Goal: Transaction & Acquisition: Purchase product/service

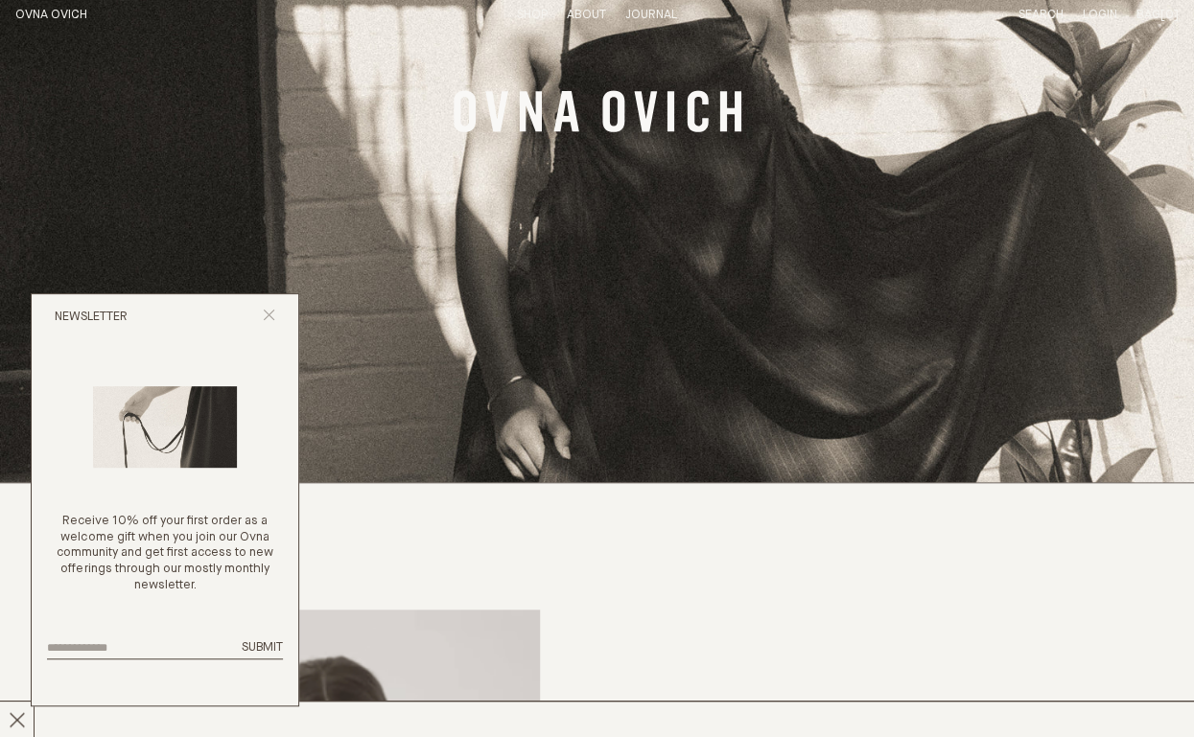
click at [269, 322] on button "Close popup" at bounding box center [269, 318] width 12 height 18
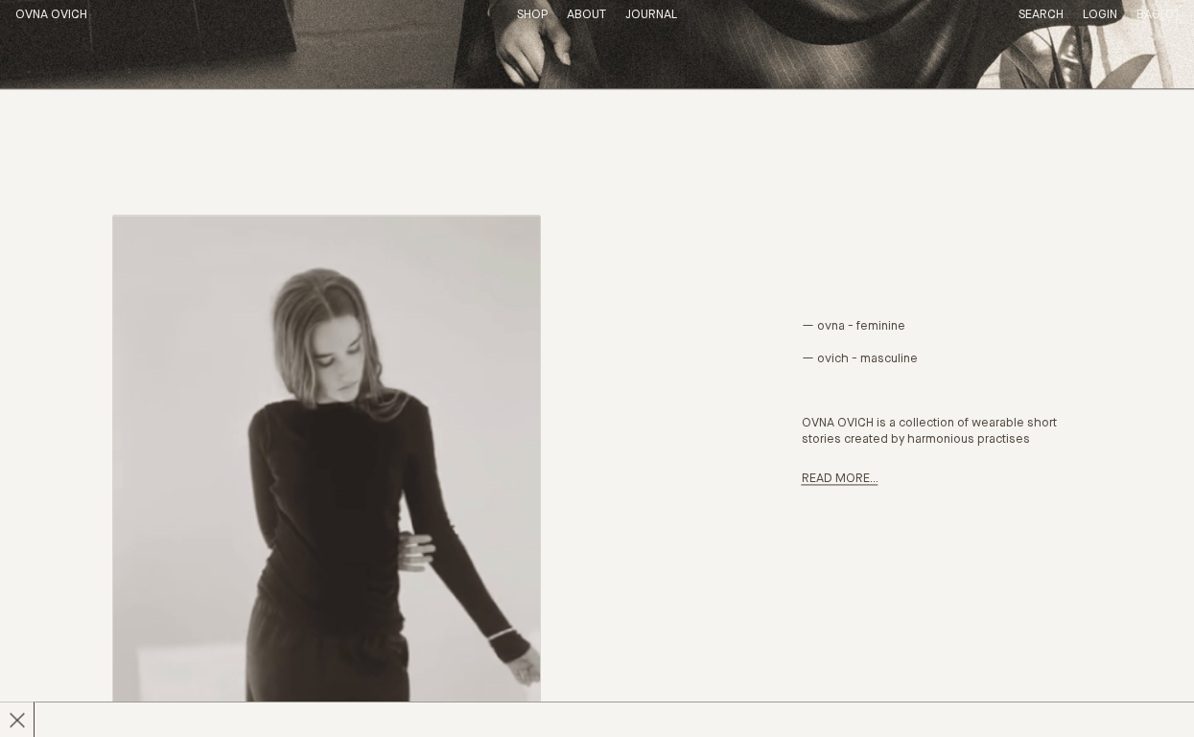
scroll to position [767, 0]
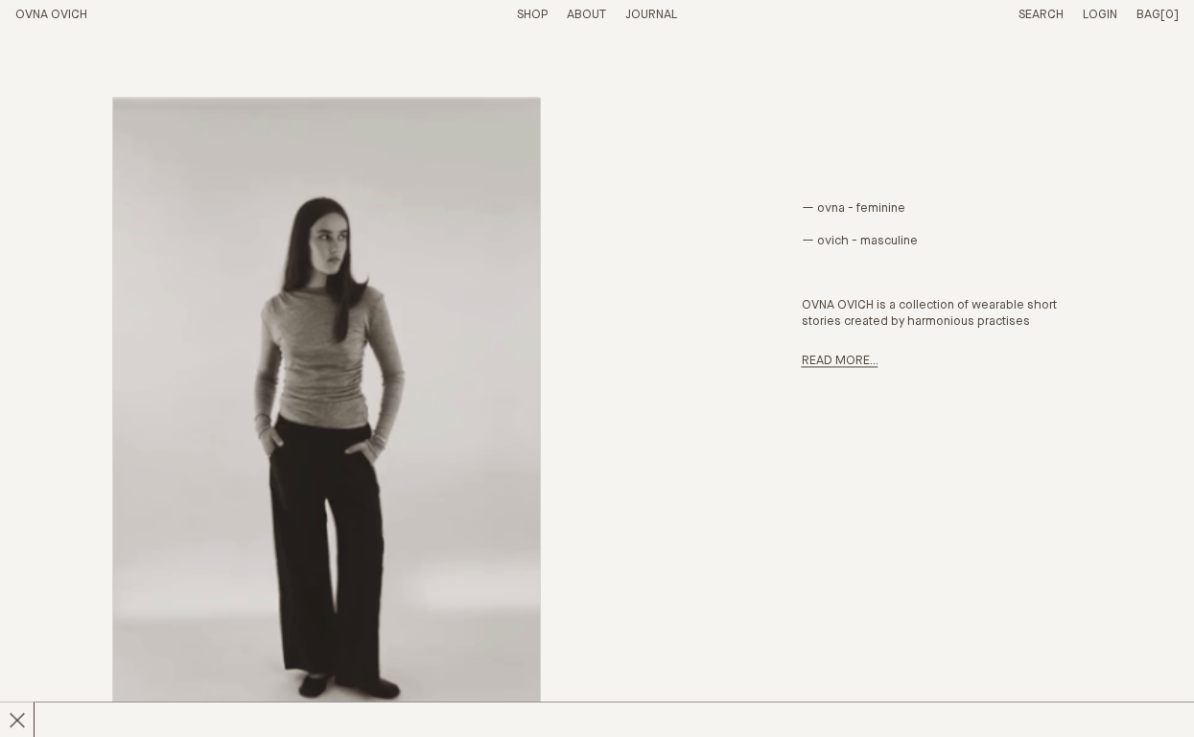
click at [364, 383] on img at bounding box center [326, 476] width 427 height 757
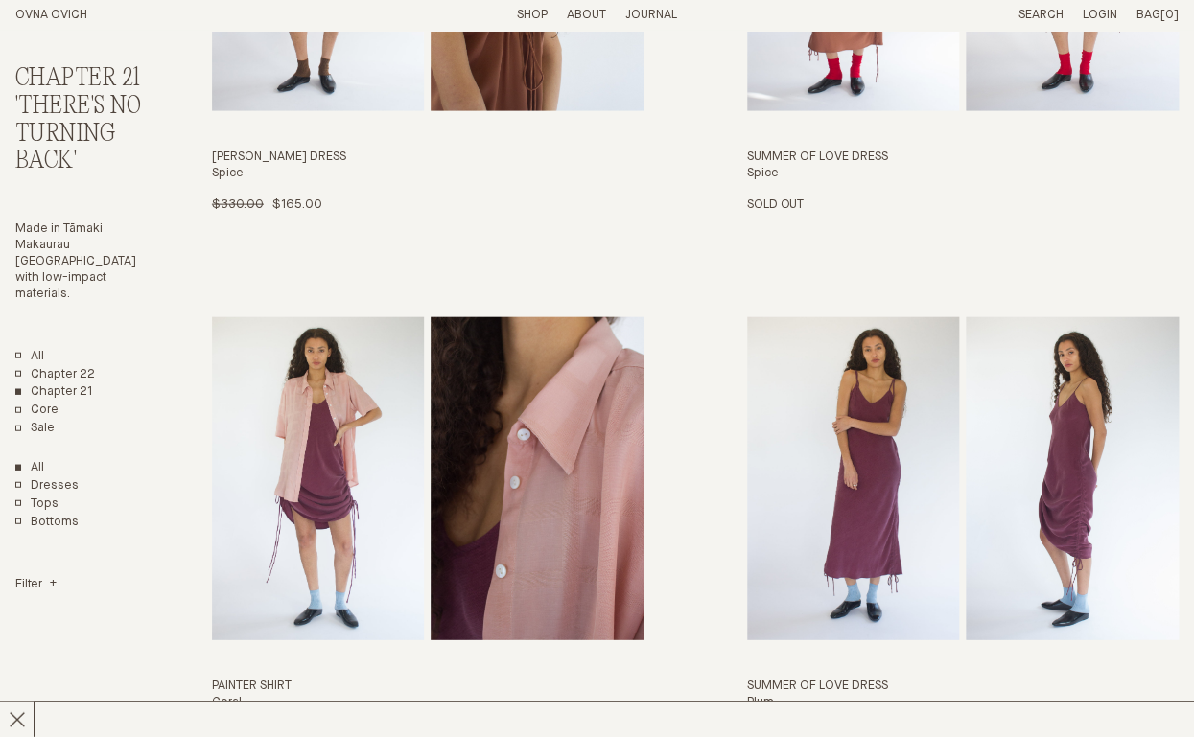
scroll to position [1597, 0]
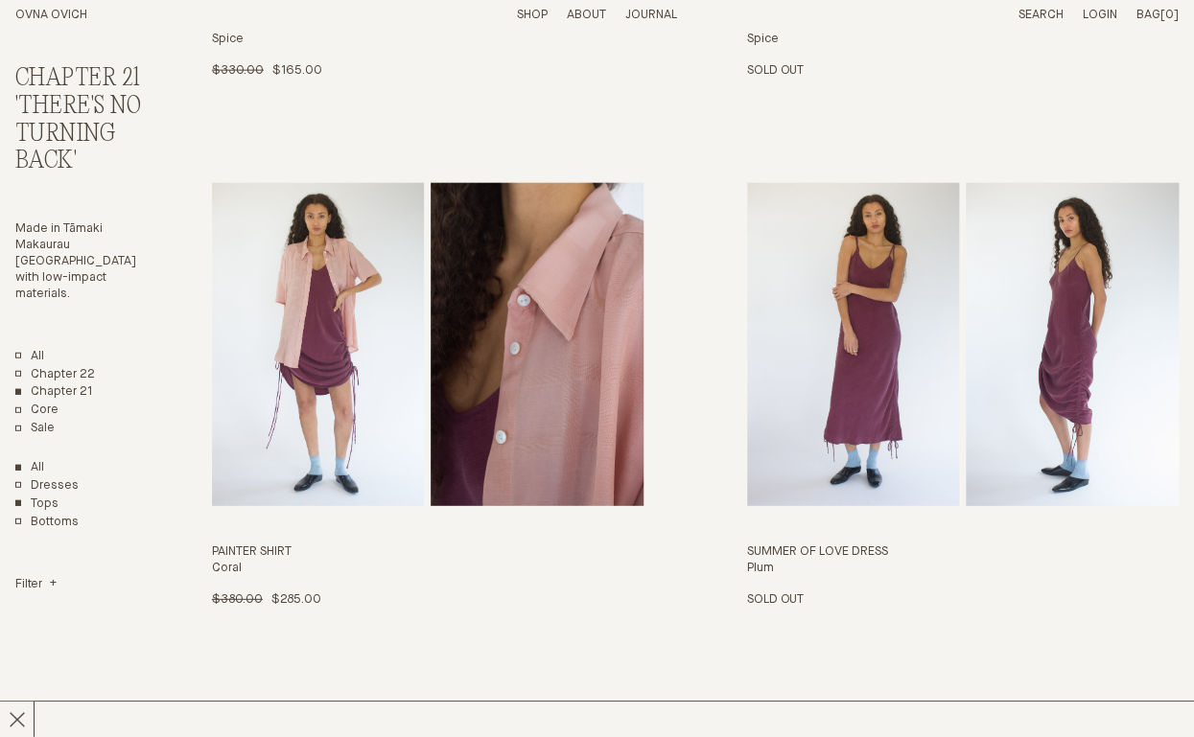
click at [52, 497] on link "Tops" at bounding box center [36, 505] width 43 height 16
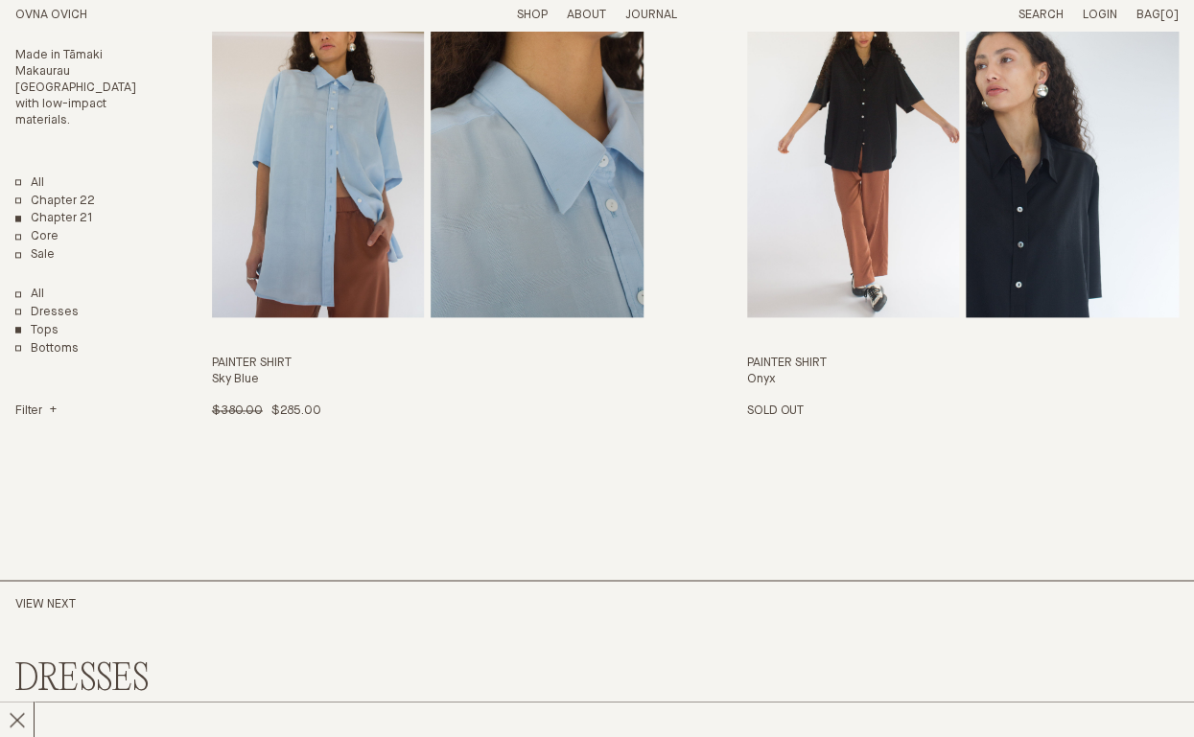
scroll to position [734, 0]
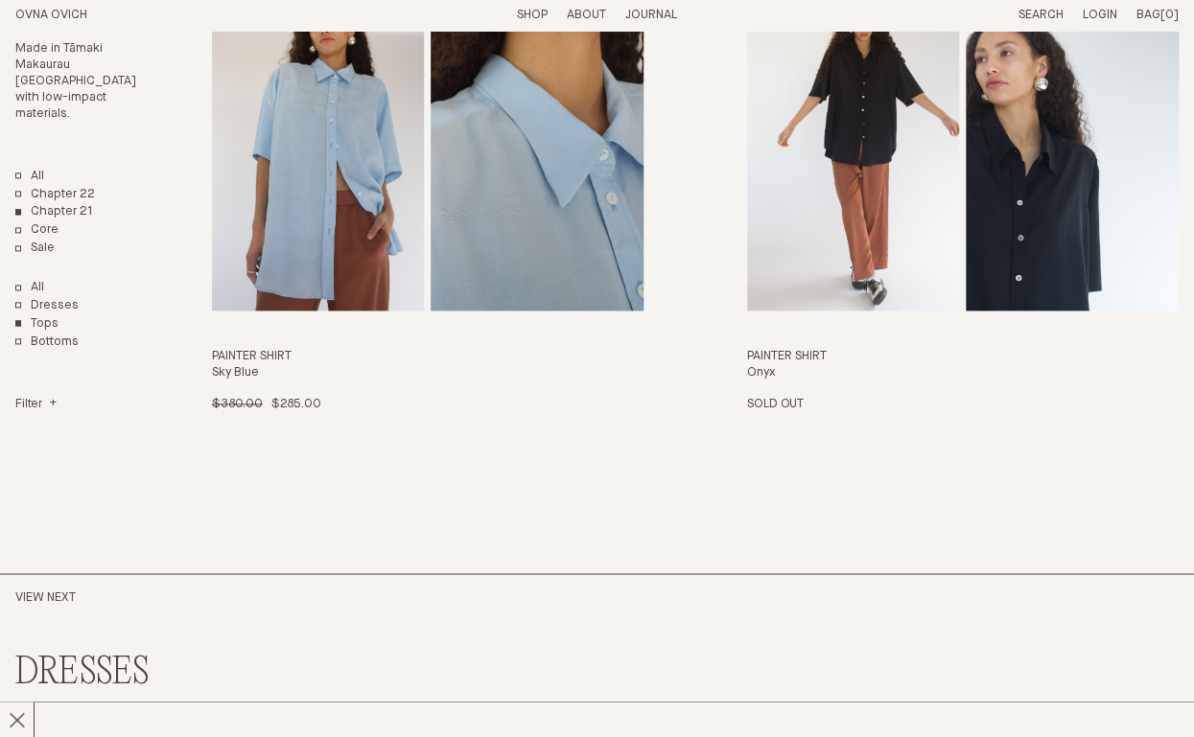
click at [35, 12] on link "OVNA OVICH" at bounding box center [51, 15] width 72 height 12
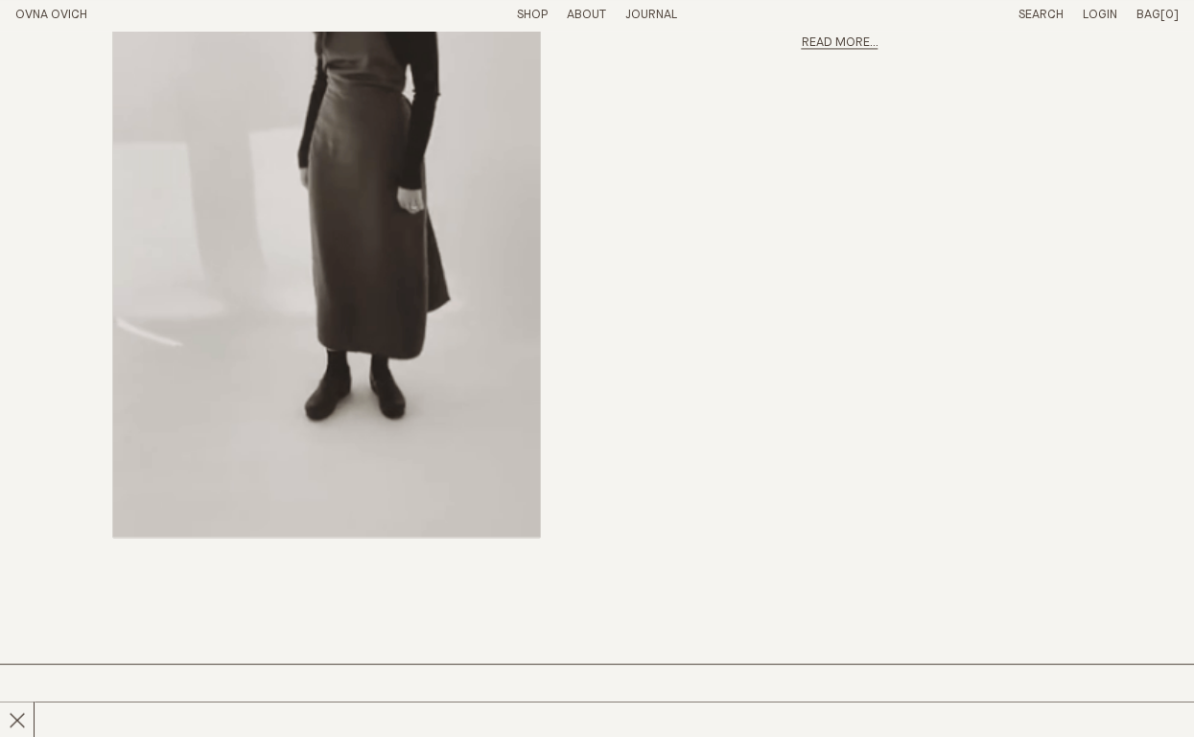
scroll to position [1086, 0]
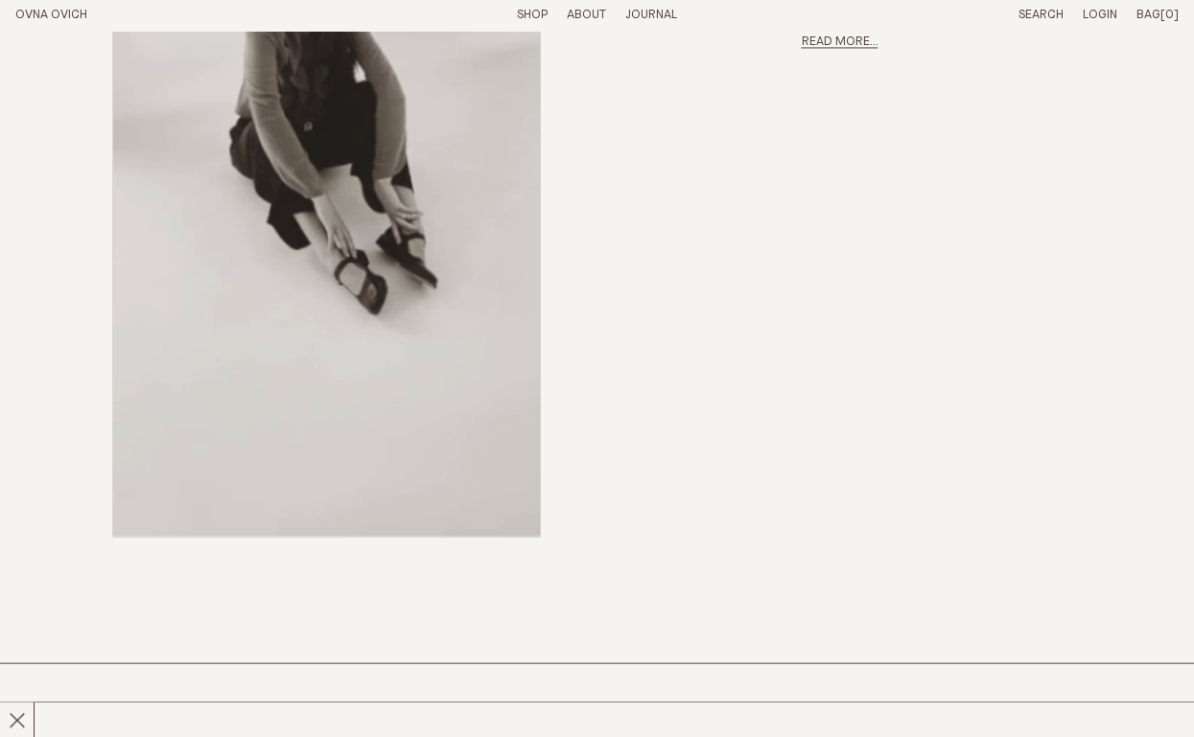
click at [368, 273] on img at bounding box center [326, 157] width 427 height 757
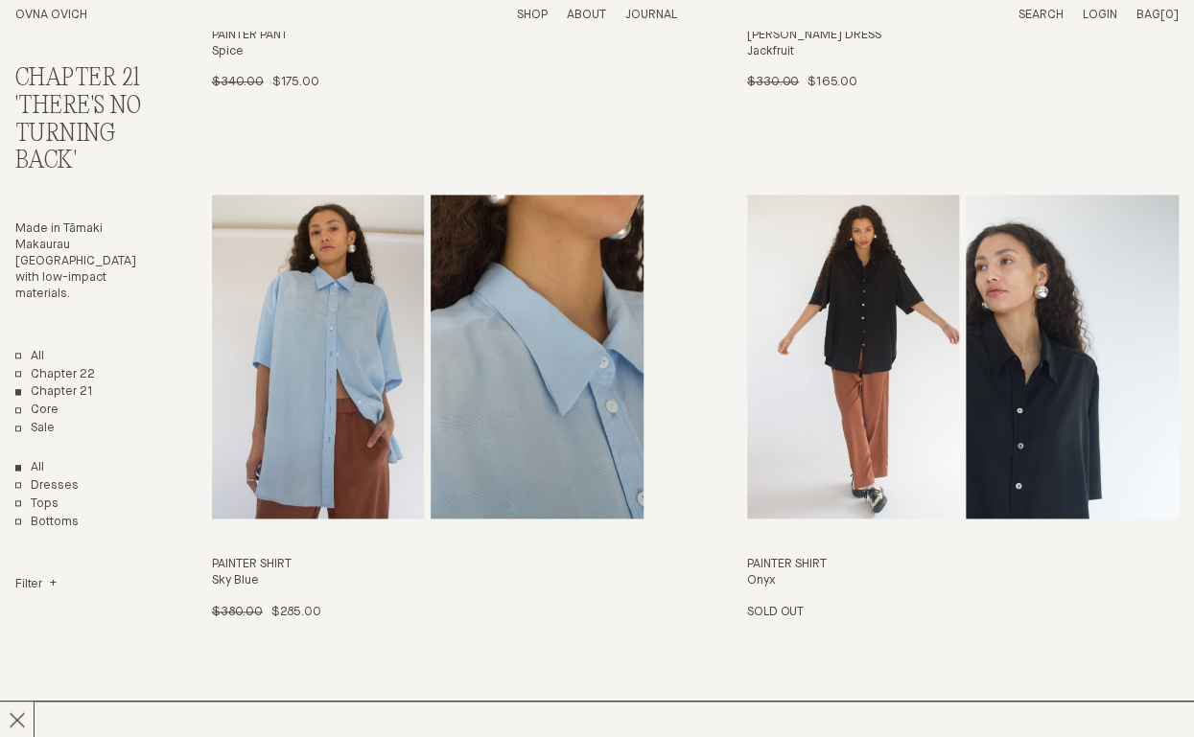
scroll to position [3131, 0]
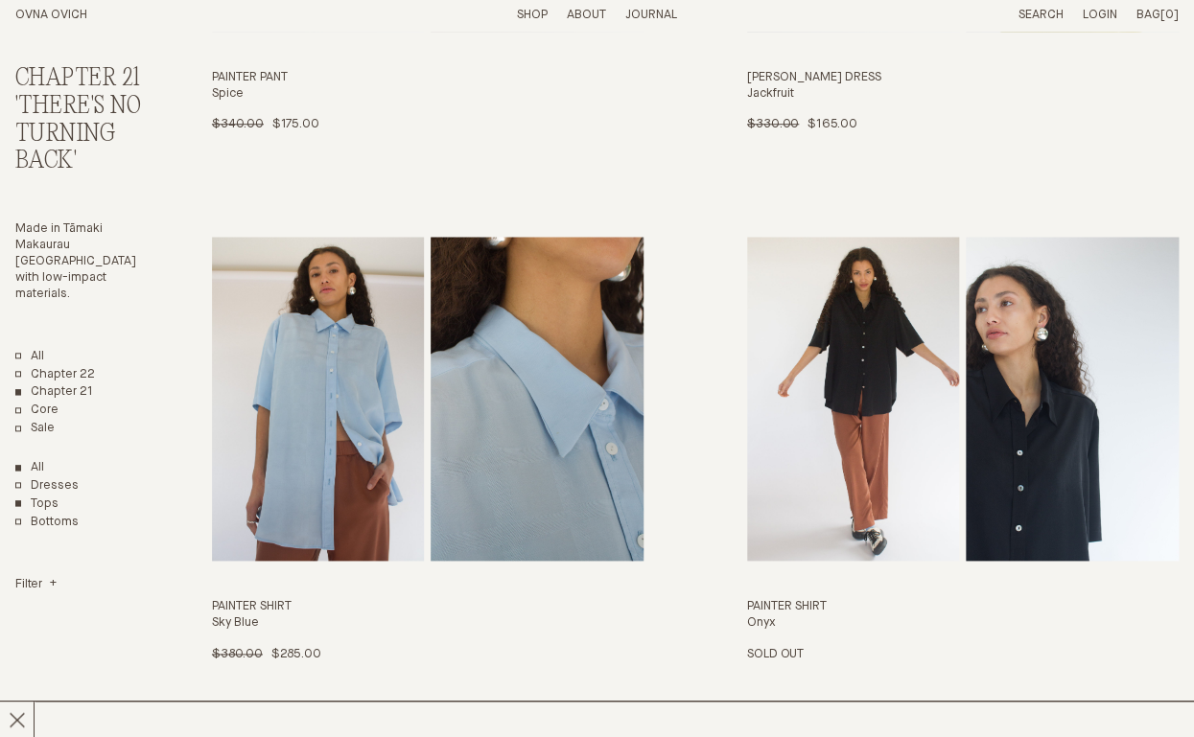
click at [50, 497] on link "Tops" at bounding box center [36, 505] width 43 height 16
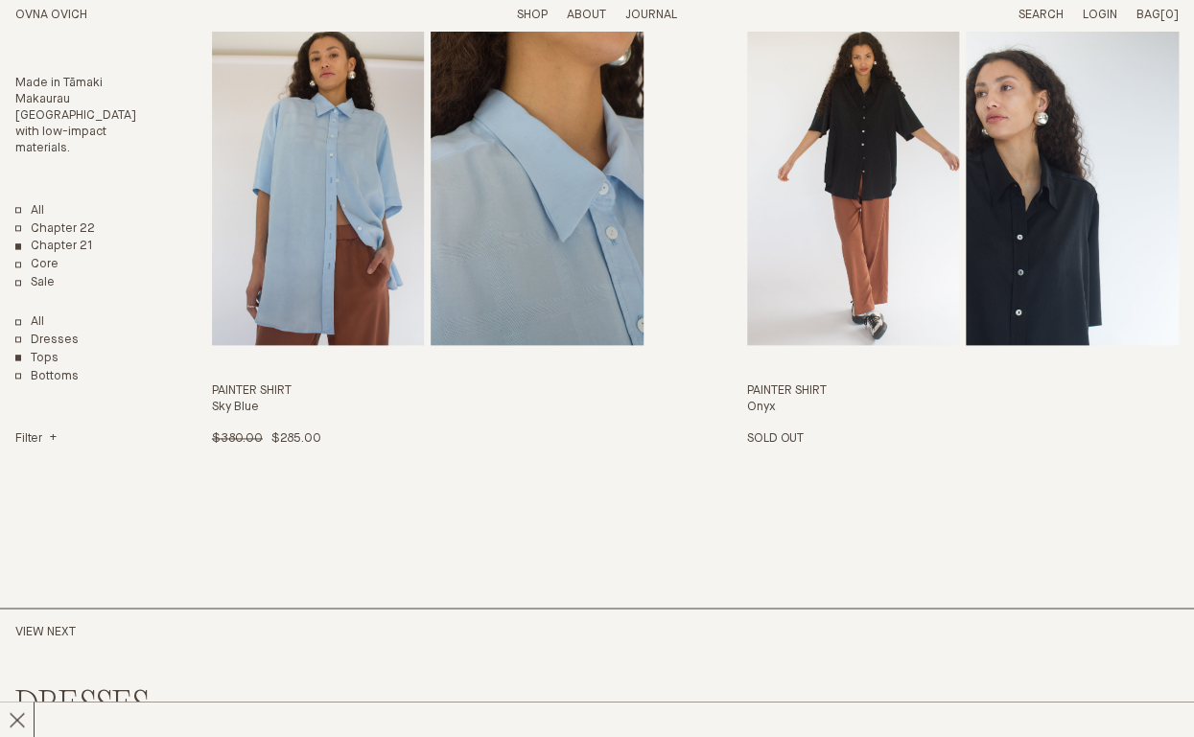
scroll to position [703, 0]
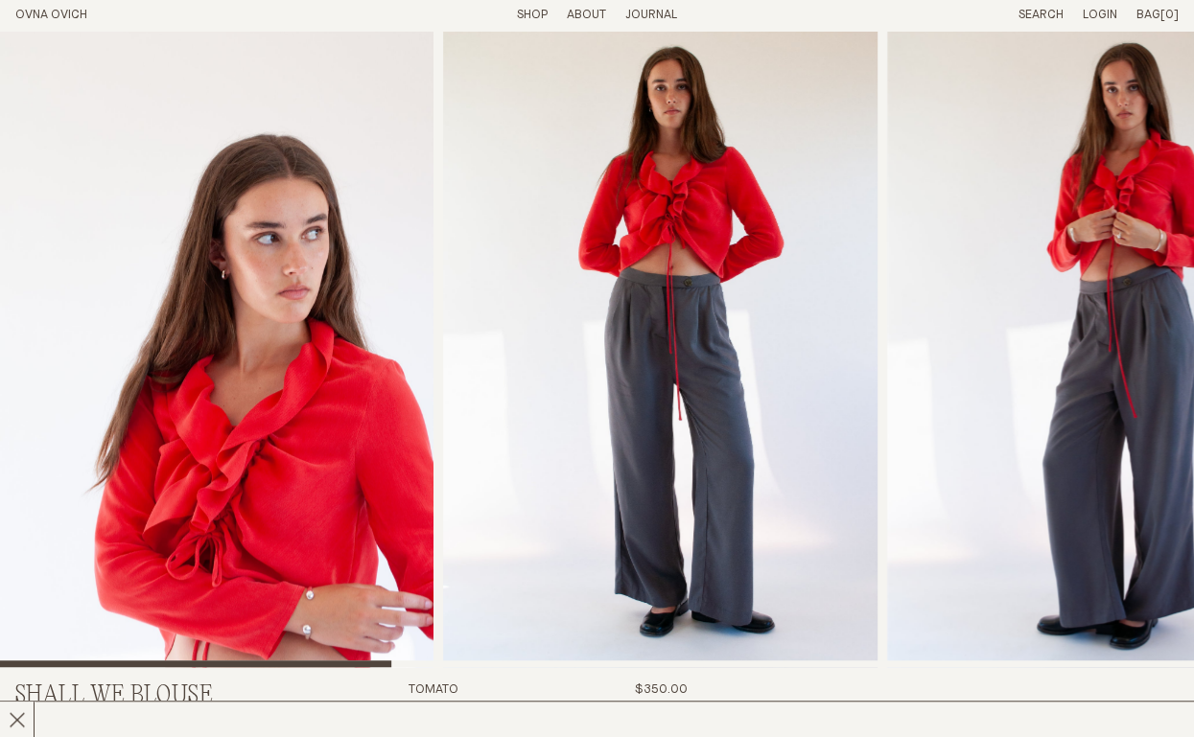
scroll to position [351, 0]
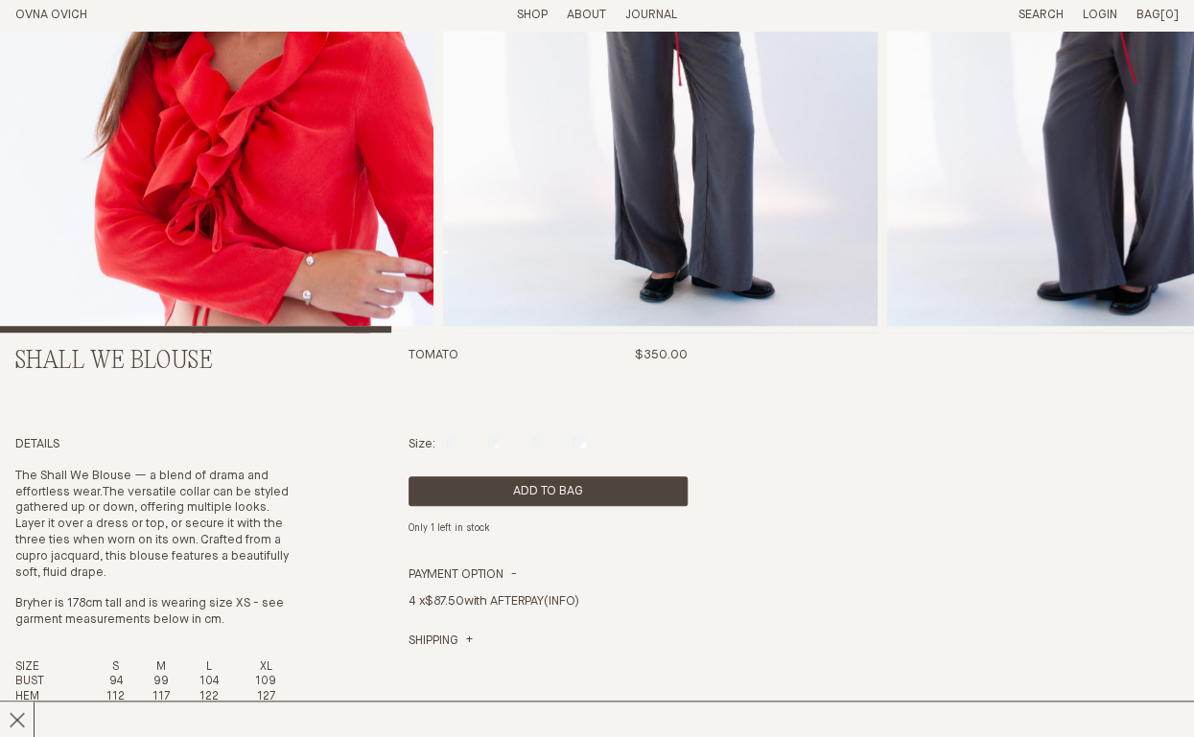
click at [428, 359] on h3 "Tomato" at bounding box center [433, 385] width 50 height 74
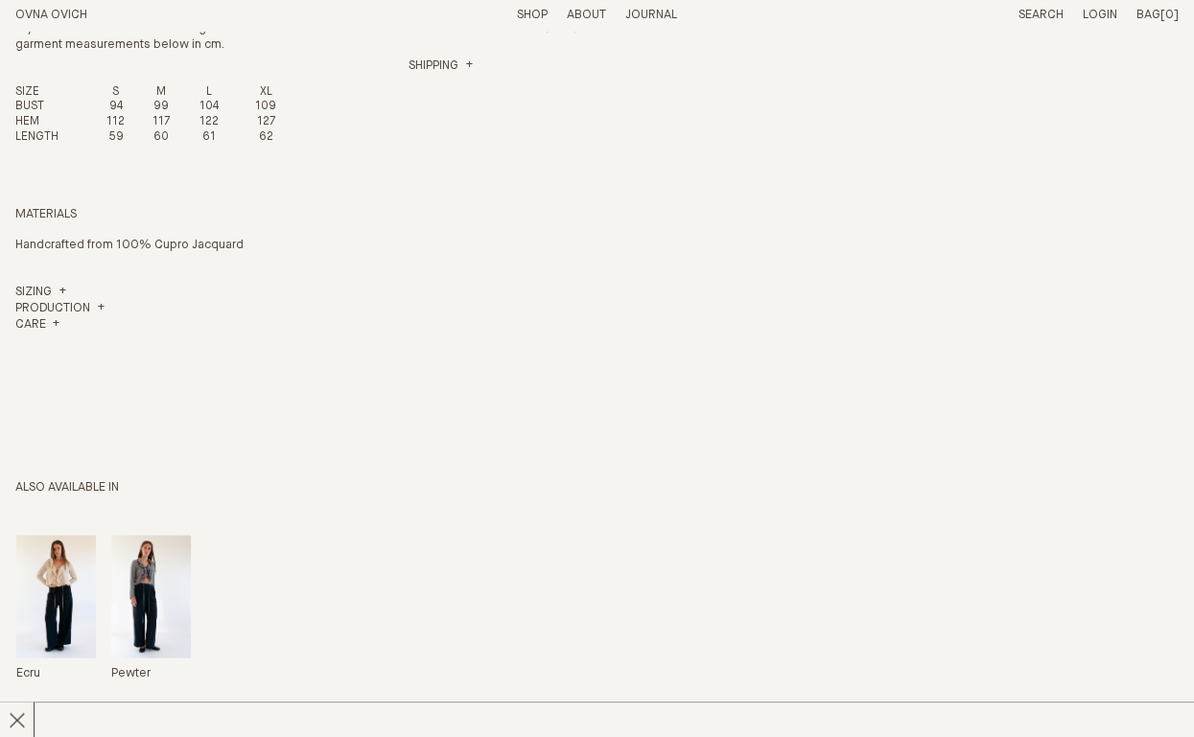
scroll to position [1214, 0]
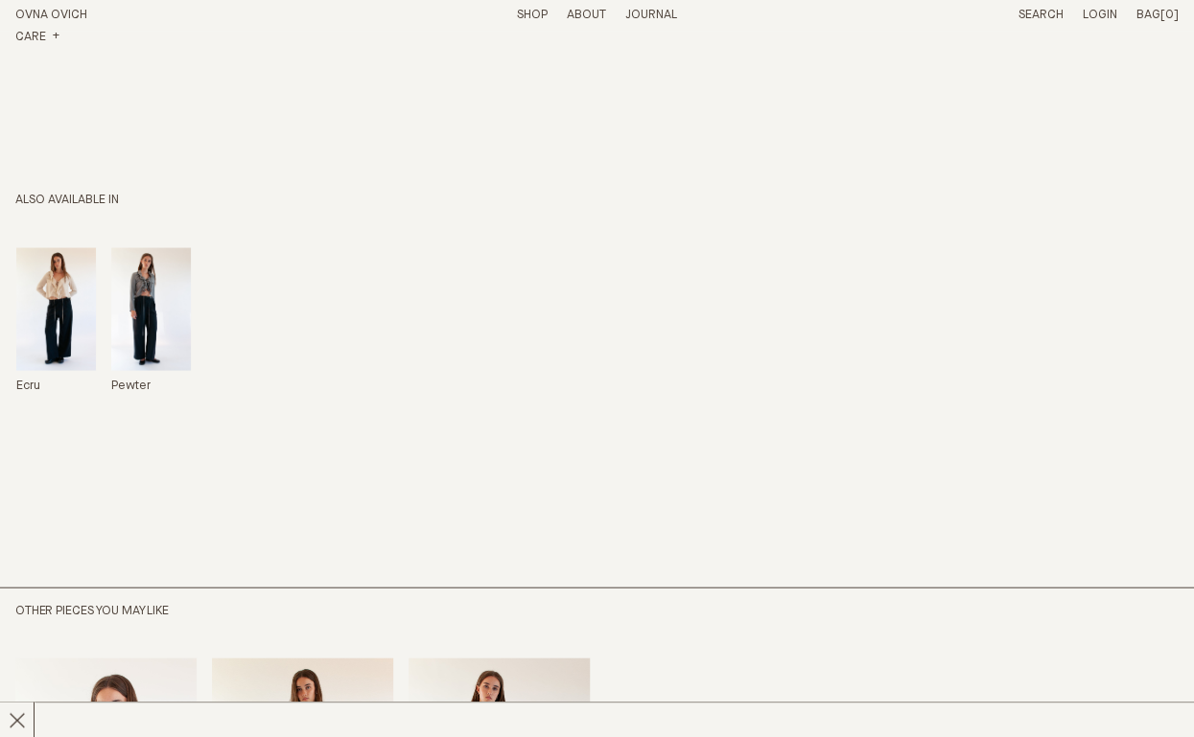
click at [144, 334] on img "Shall We Blouse" at bounding box center [151, 309] width 80 height 124
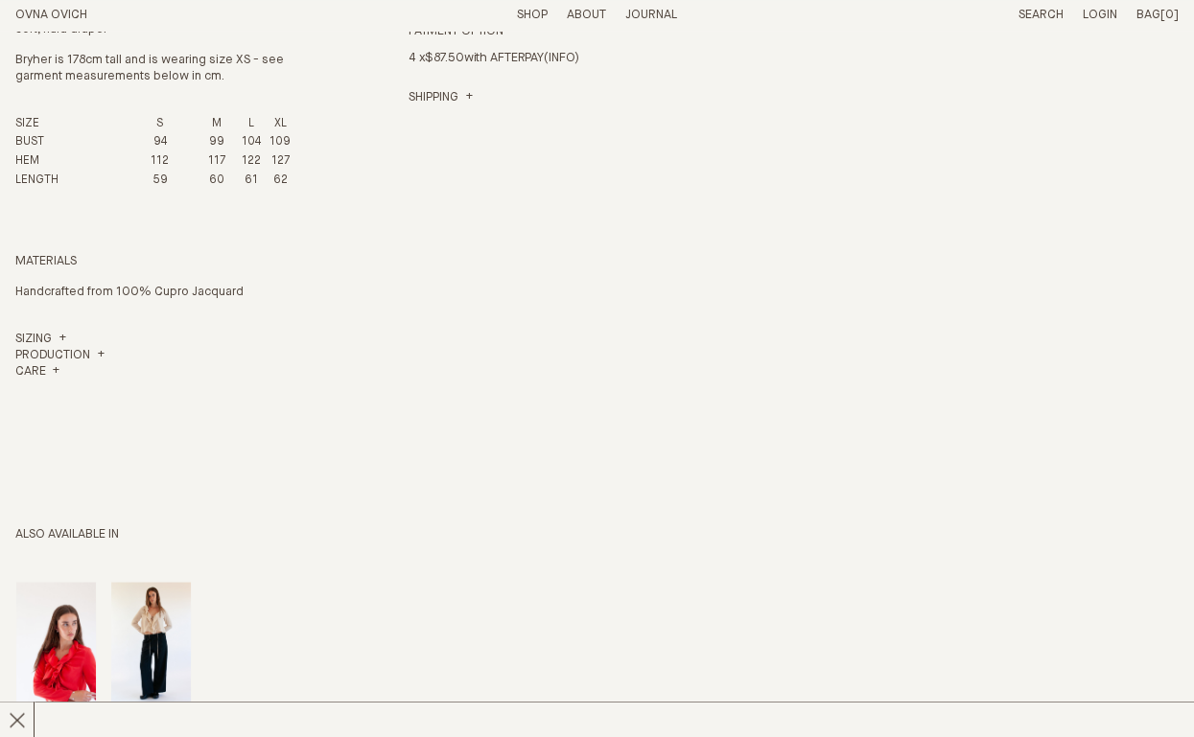
click at [171, 620] on img "Shall We Blouse" at bounding box center [151, 644] width 80 height 124
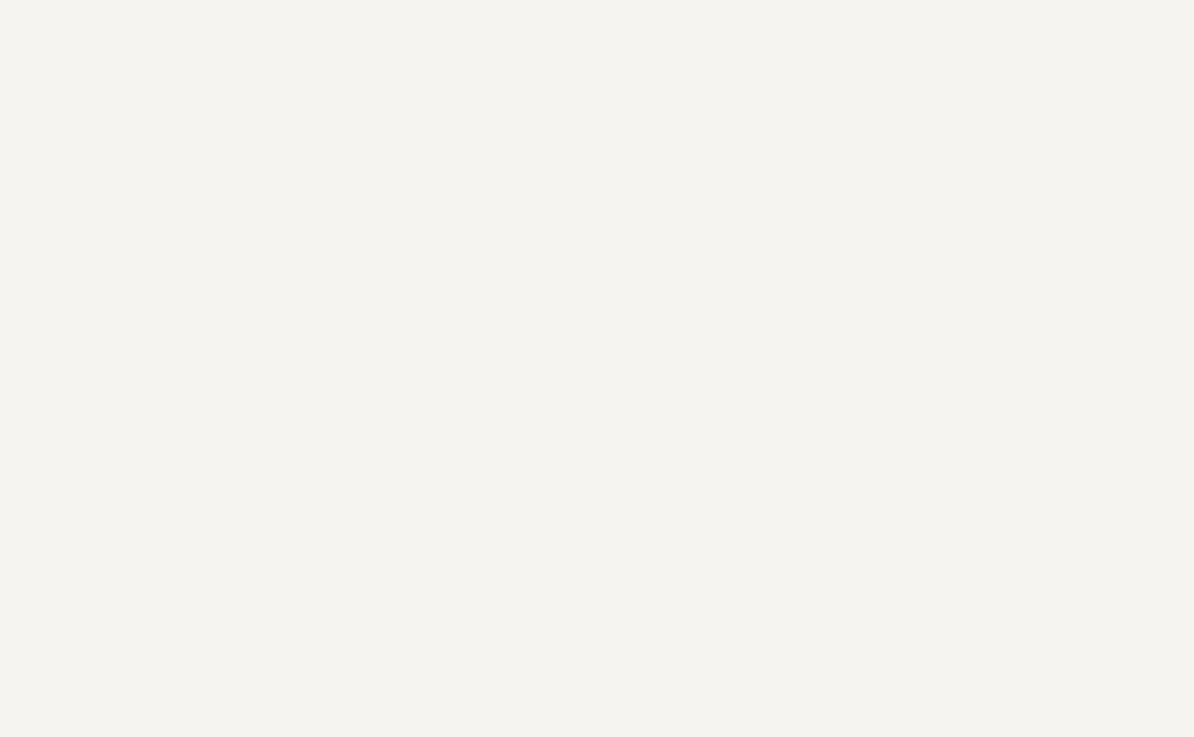
scroll to position [846, 0]
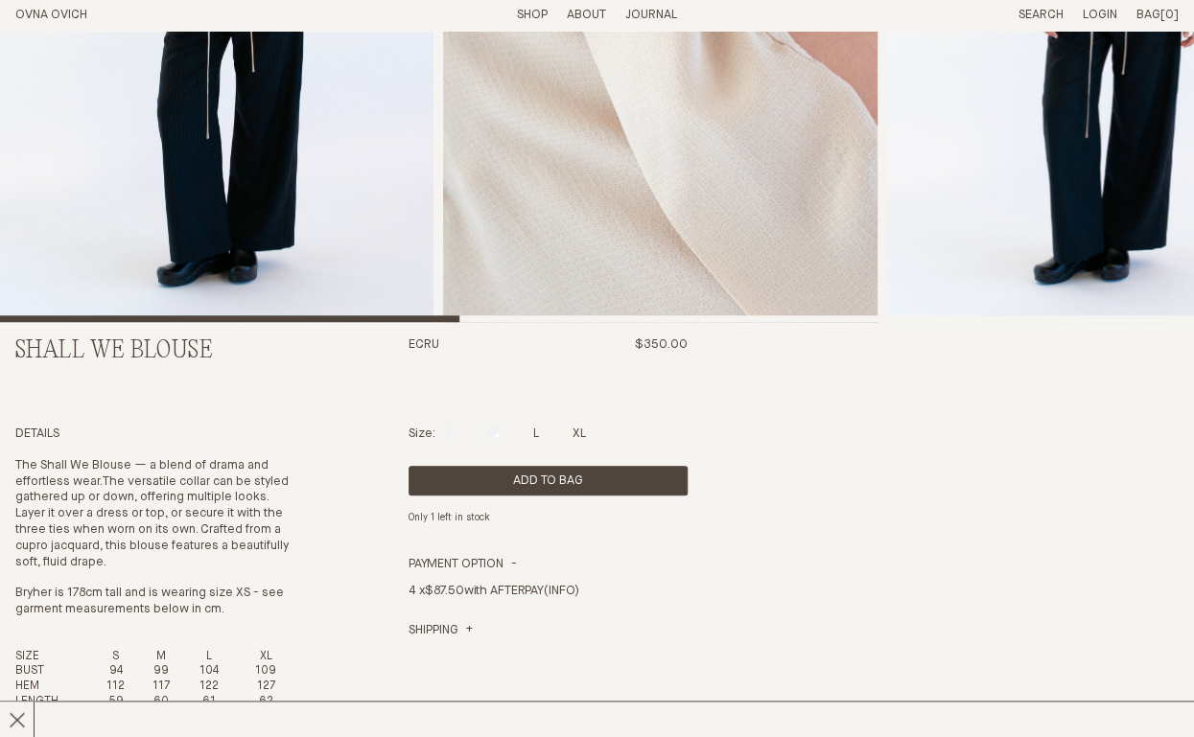
scroll to position [159, 0]
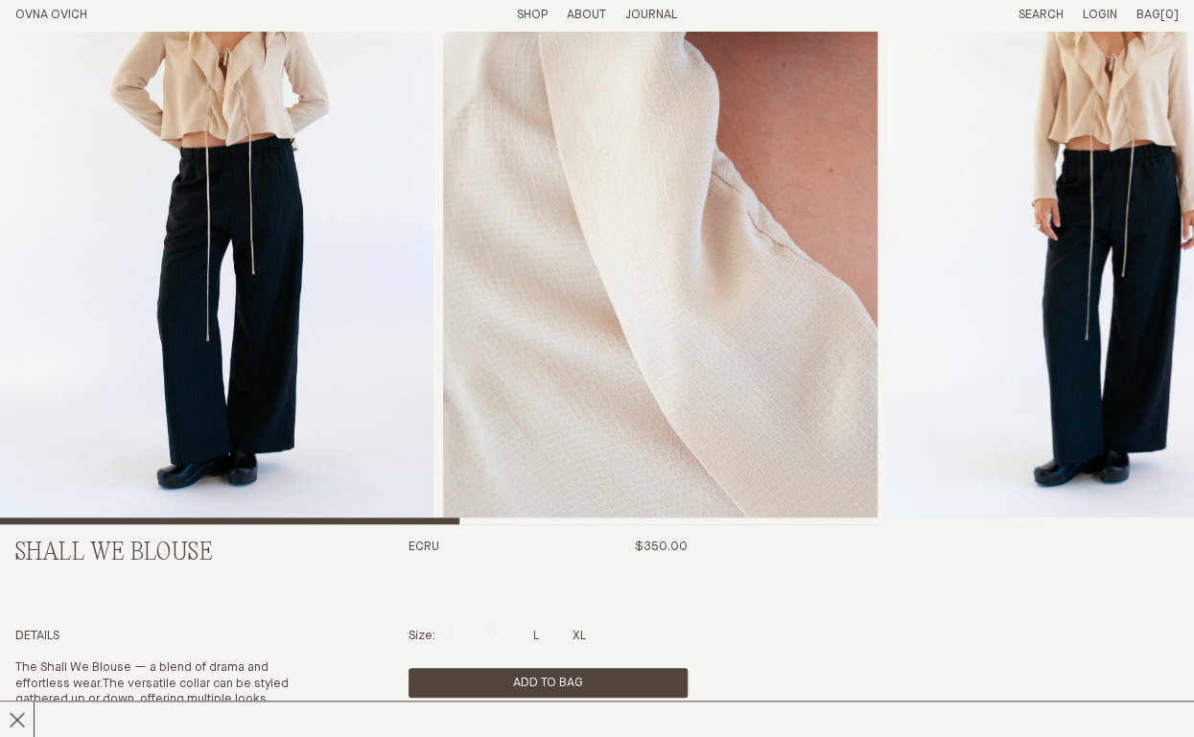
click at [737, 293] on img "2 / 8" at bounding box center [659, 198] width 433 height 653
click at [884, 267] on div at bounding box center [597, 198] width 1194 height 653
click at [997, 267] on img "3 / 8" at bounding box center [1103, 198] width 433 height 653
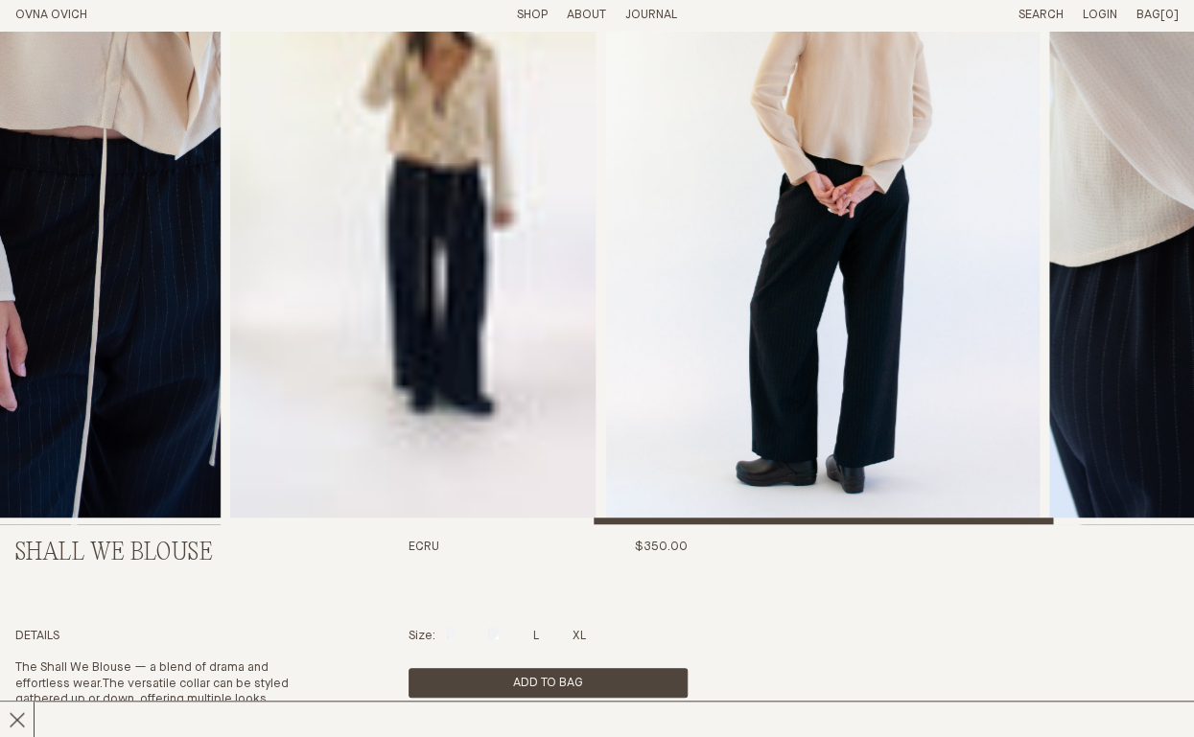
click at [932, 496] on div at bounding box center [597, 198] width 1194 height 653
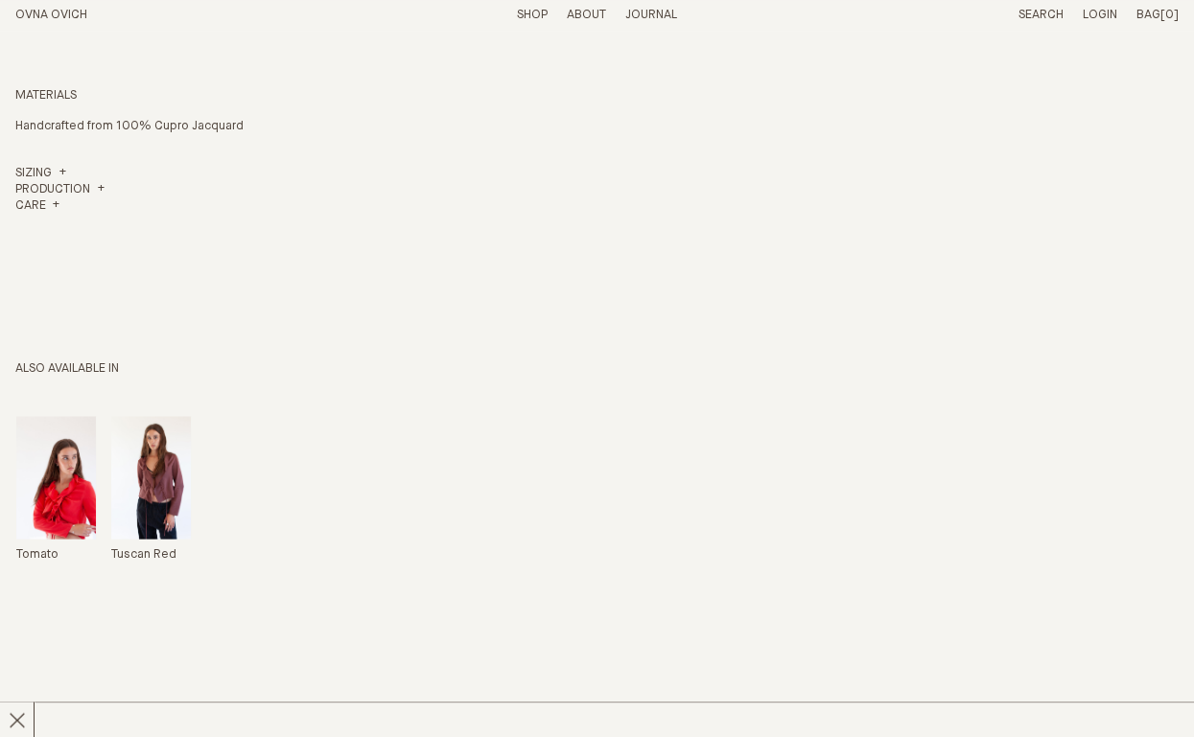
scroll to position [1055, 0]
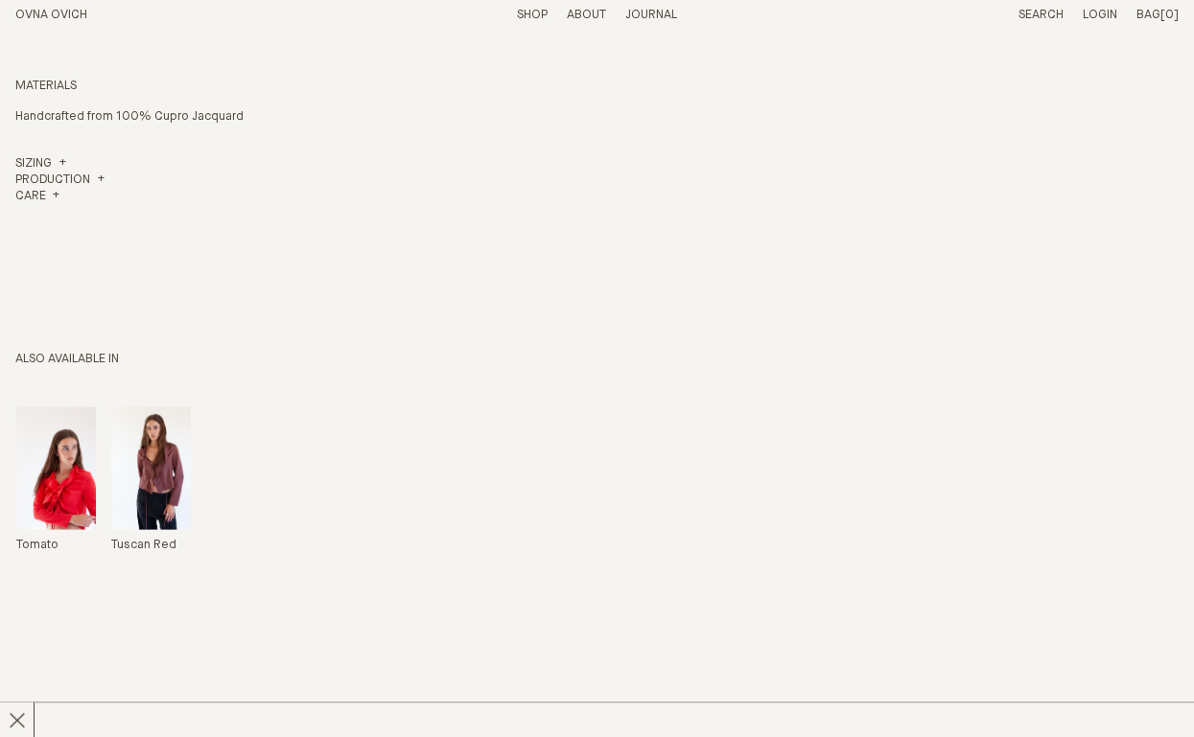
click at [132, 475] on img "Shall We Blouse" at bounding box center [151, 468] width 80 height 124
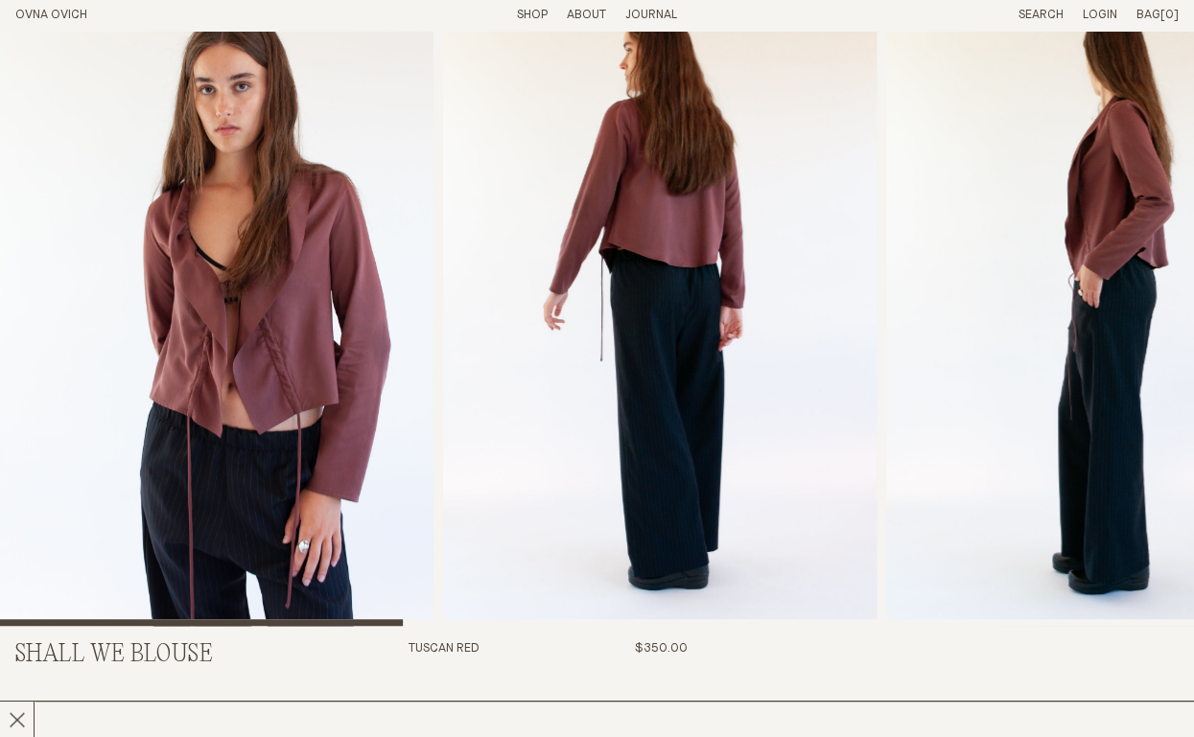
scroll to position [63, 0]
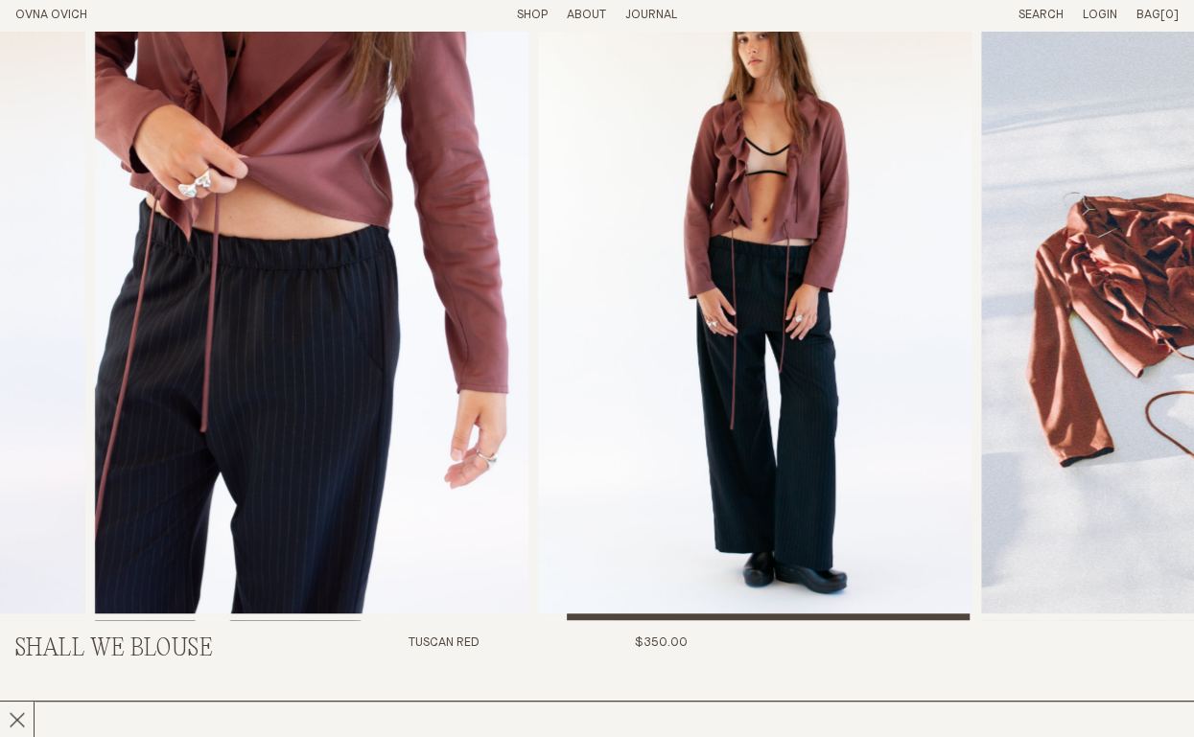
click at [918, 576] on div at bounding box center [597, 293] width 1194 height 653
